Goal: Information Seeking & Learning: Learn about a topic

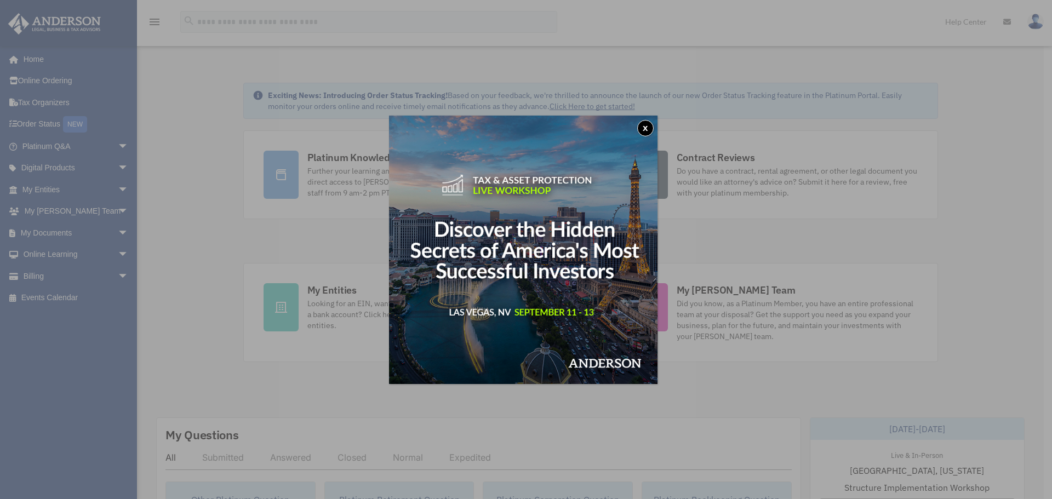
click at [653, 126] on button "x" at bounding box center [646, 128] width 16 height 16
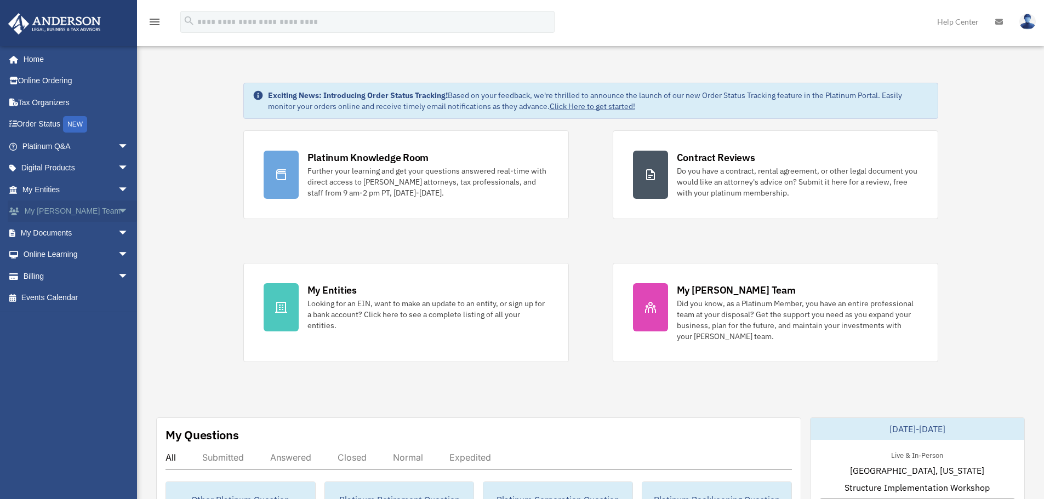
click at [118, 213] on span "arrow_drop_down" at bounding box center [129, 212] width 22 height 22
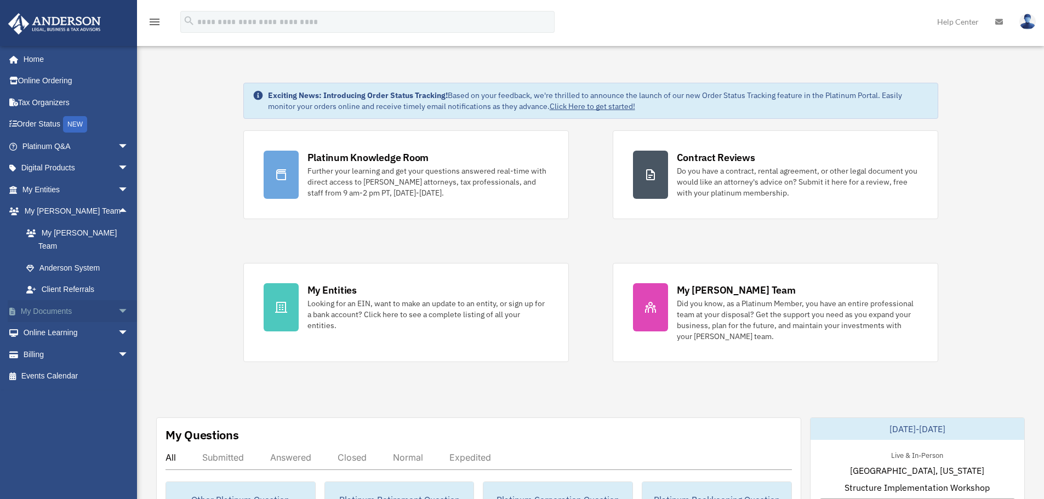
click at [104, 300] on link "My Documents arrow_drop_down" at bounding box center [77, 311] width 138 height 22
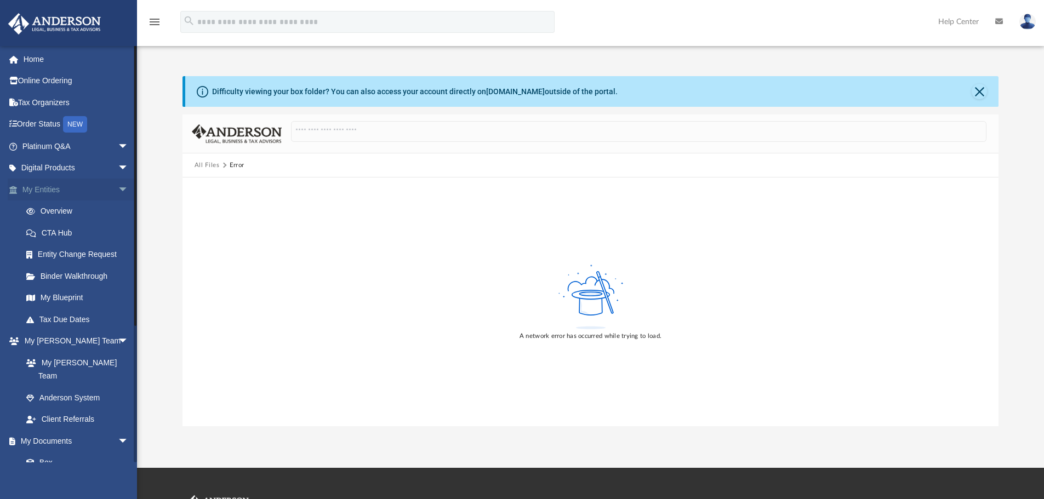
click at [68, 192] on link "My Entities arrow_drop_down" at bounding box center [77, 190] width 138 height 22
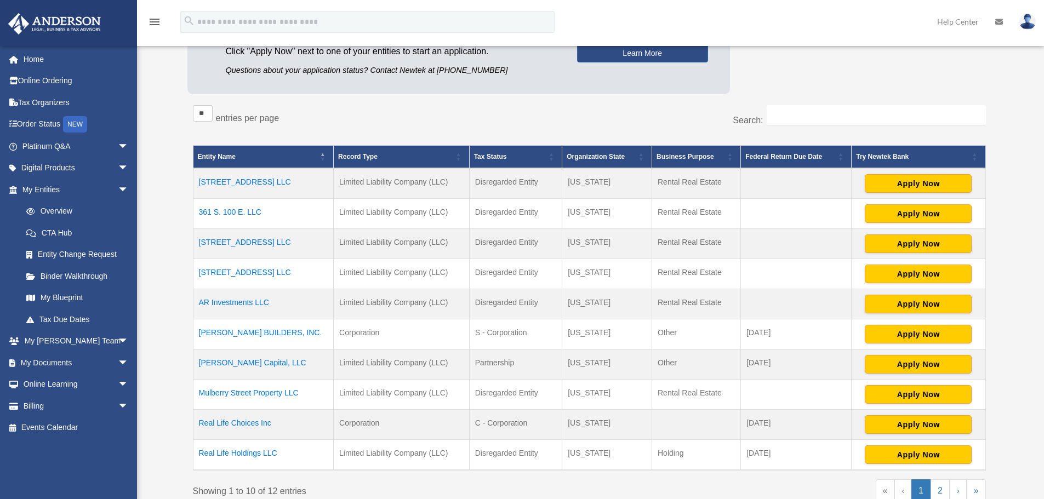
scroll to position [164, 0]
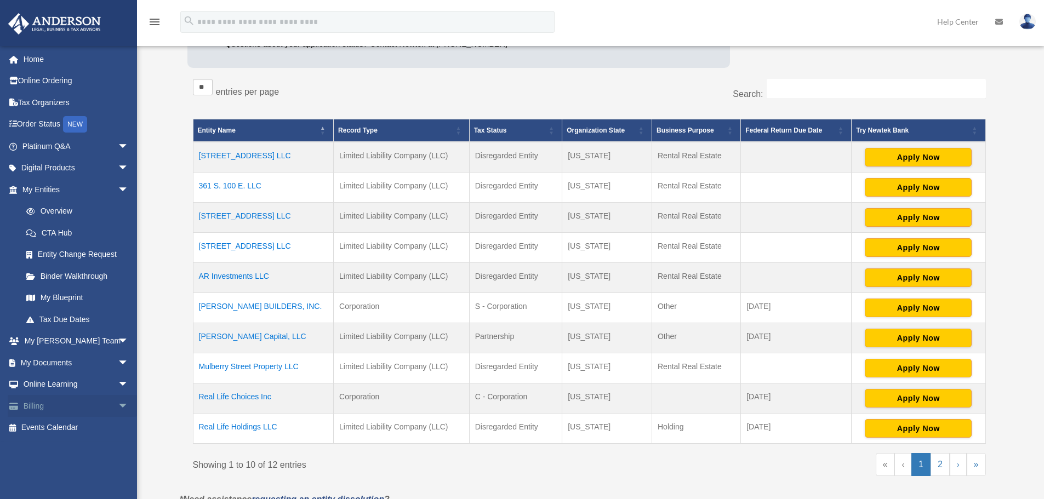
click at [67, 400] on link "Billing arrow_drop_down" at bounding box center [77, 406] width 138 height 22
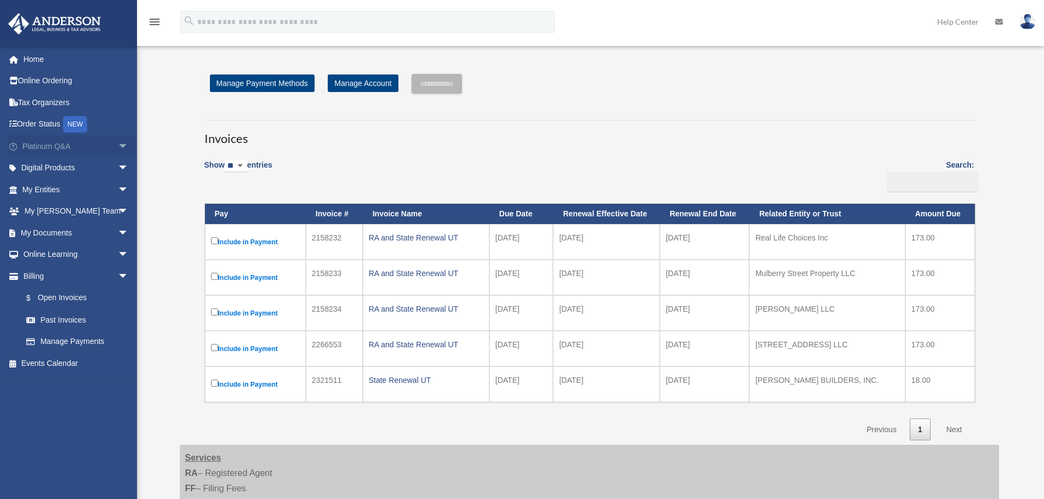
click at [118, 149] on span "arrow_drop_down" at bounding box center [129, 146] width 22 height 22
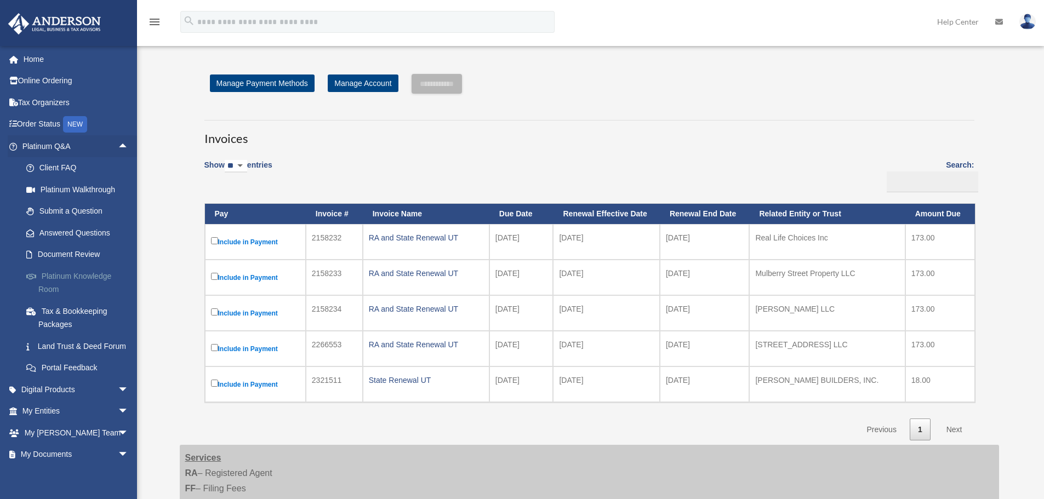
click at [98, 280] on link "Platinum Knowledge Room" at bounding box center [80, 282] width 130 height 35
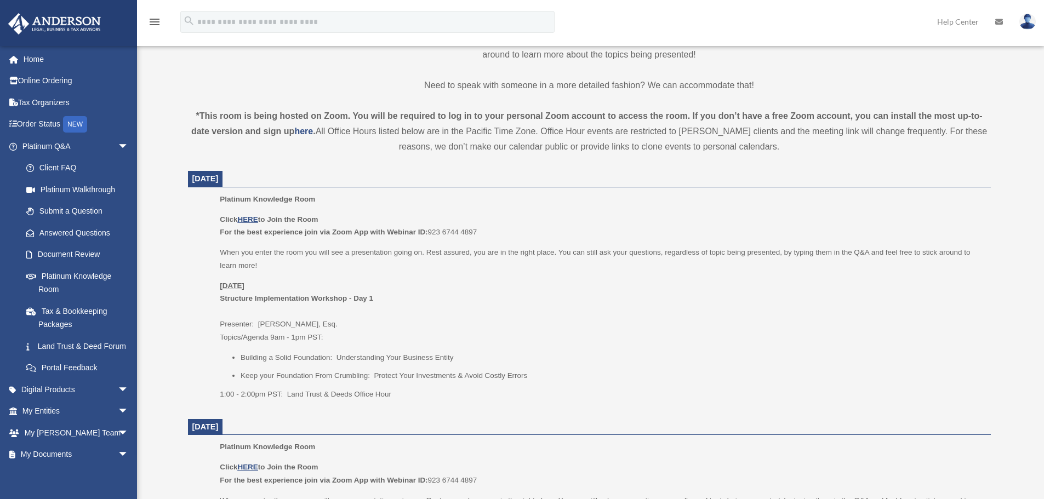
scroll to position [329, 0]
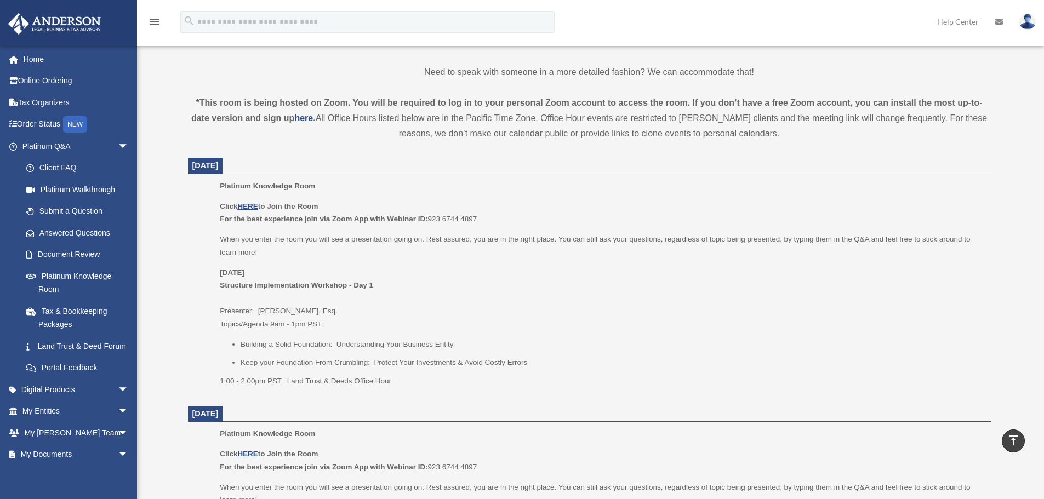
click at [244, 272] on u "[DATE]" at bounding box center [232, 273] width 25 height 8
click at [245, 203] on u "HERE" at bounding box center [247, 206] width 20 height 8
drag, startPoint x: 1029, startPoint y: 24, endPoint x: 1032, endPoint y: 40, distance: 16.6
click at [1029, 24] on img at bounding box center [1028, 22] width 16 height 16
click at [822, 100] on link "Logout" at bounding box center [864, 95] width 110 height 22
